Goal: Information Seeking & Learning: Learn about a topic

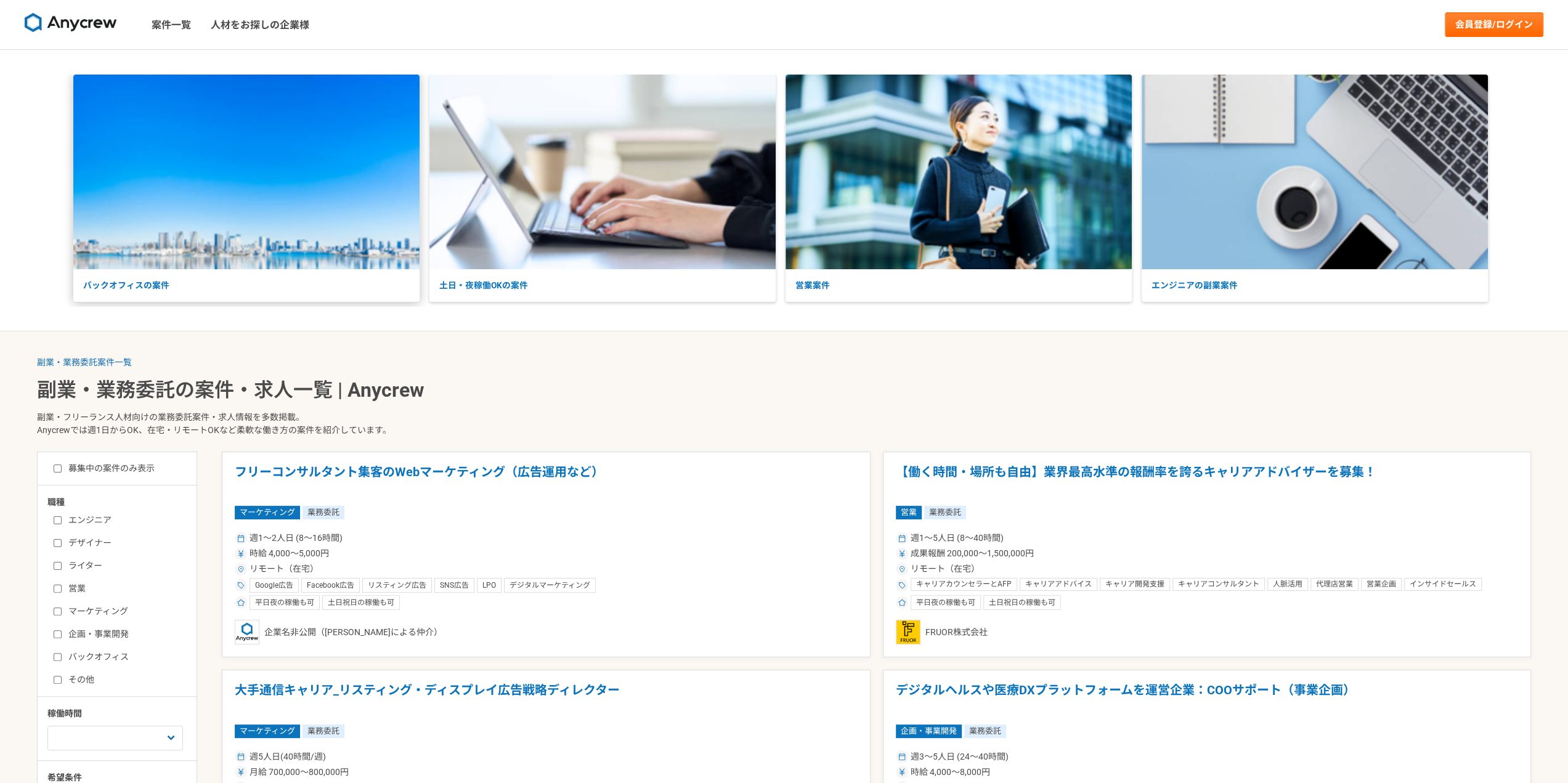
click at [379, 278] on p "バックオフィスの案件" at bounding box center [246, 286] width 346 height 32
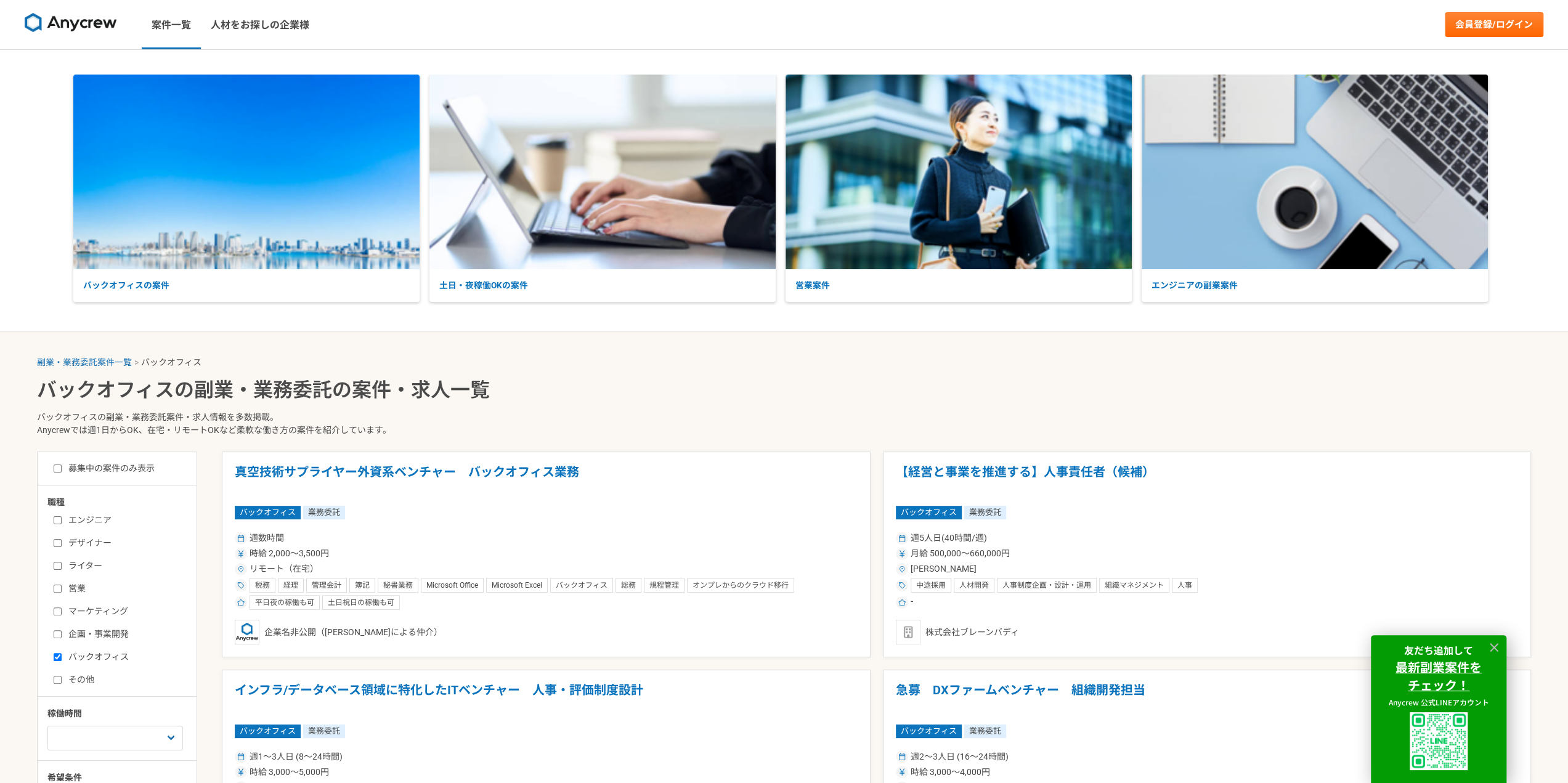
scroll to position [185, 0]
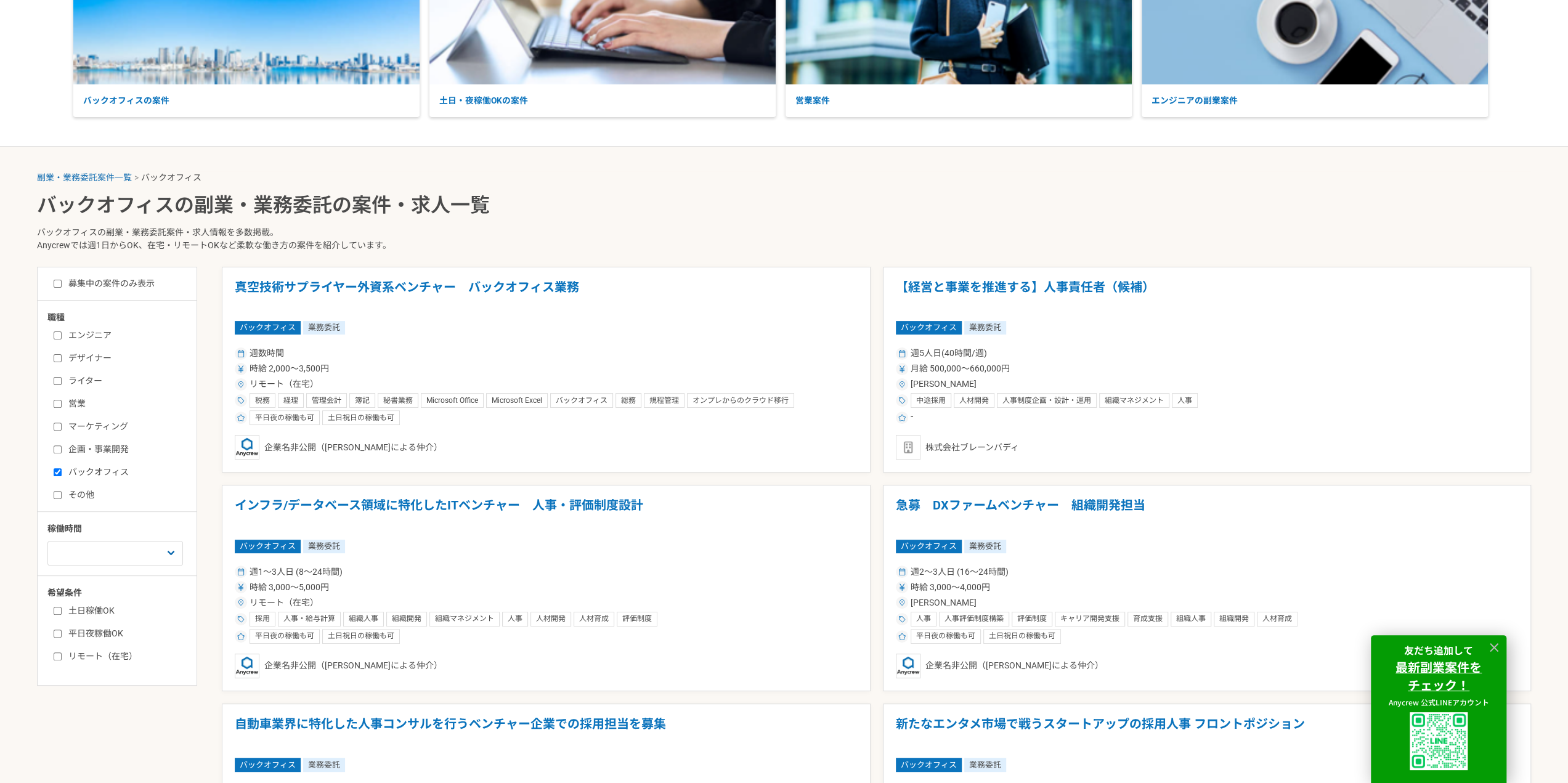
click at [89, 652] on label "リモート（在宅）" at bounding box center [124, 656] width 142 height 13
click at [62, 652] on input "リモート（在宅）" at bounding box center [58, 656] width 8 height 8
checkbox input "true"
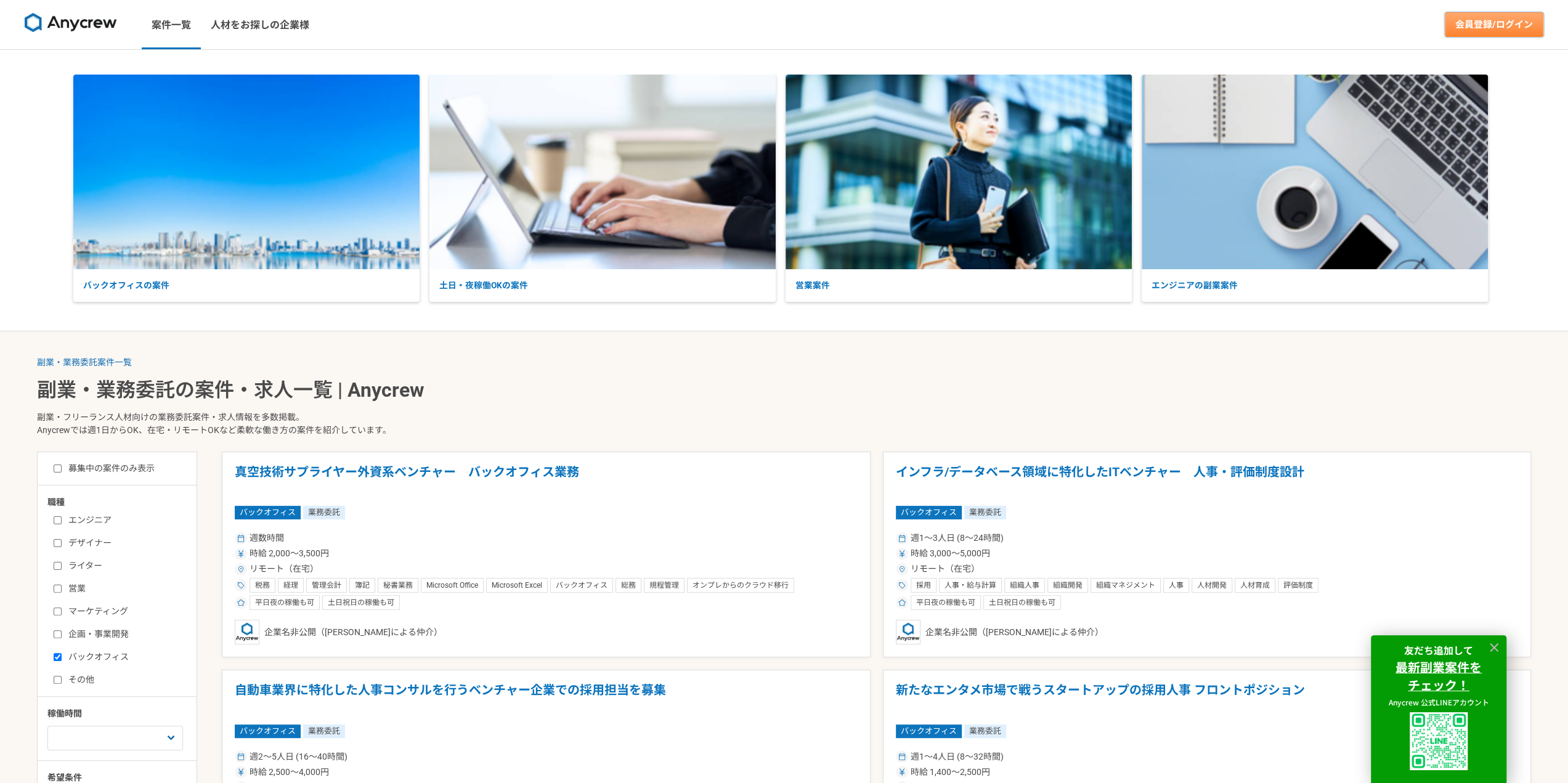
click at [1470, 22] on link "会員登録/ログイン" at bounding box center [1493, 25] width 99 height 25
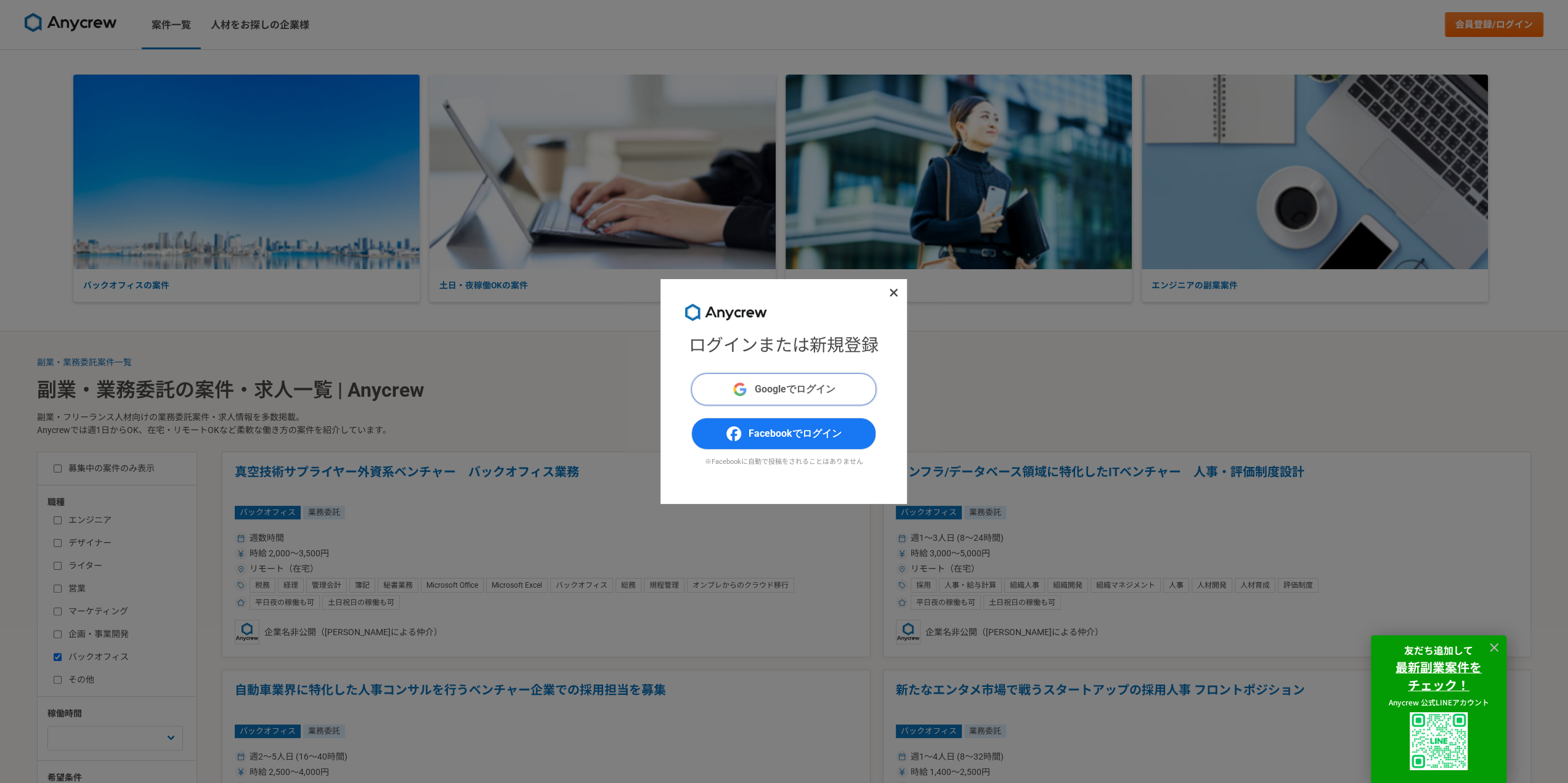
click at [805, 390] on span "Googleでログイン" at bounding box center [795, 390] width 81 height 15
